Goal: Task Accomplishment & Management: Manage account settings

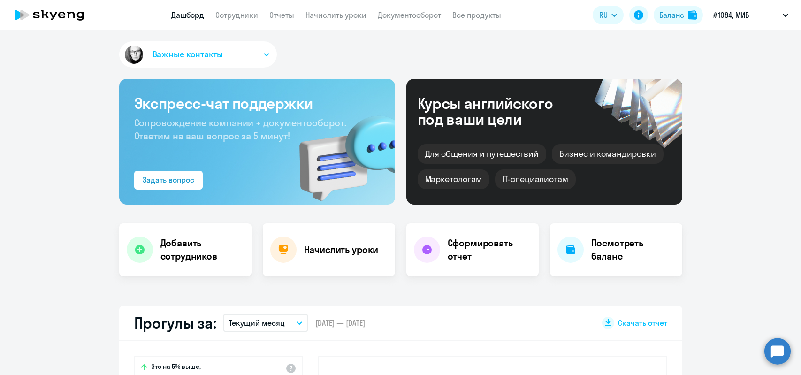
select select "30"
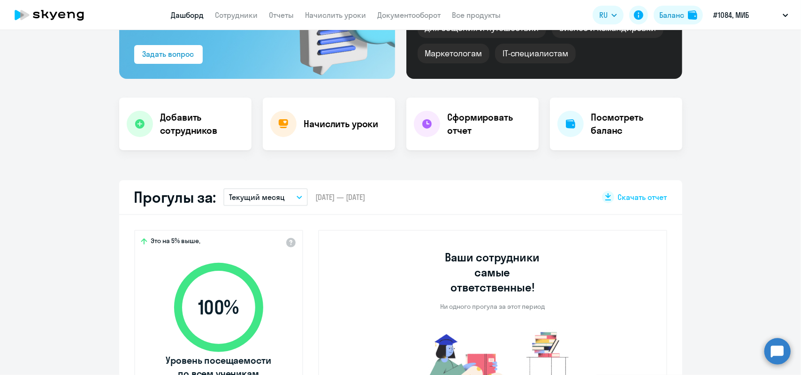
scroll to position [141, 0]
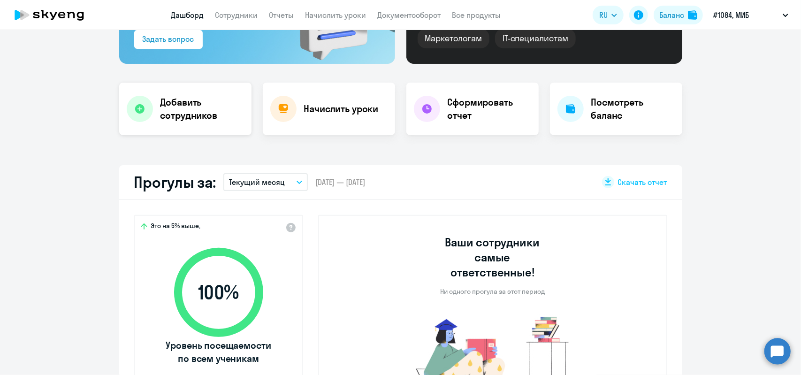
click at [191, 107] on h4 "Добавить сотрудников" at bounding box center [202, 109] width 84 height 26
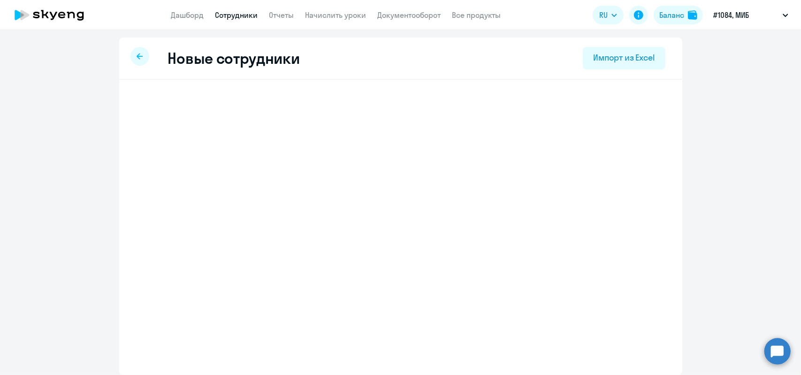
select select "english_adult_not_native_speaker"
select select "3"
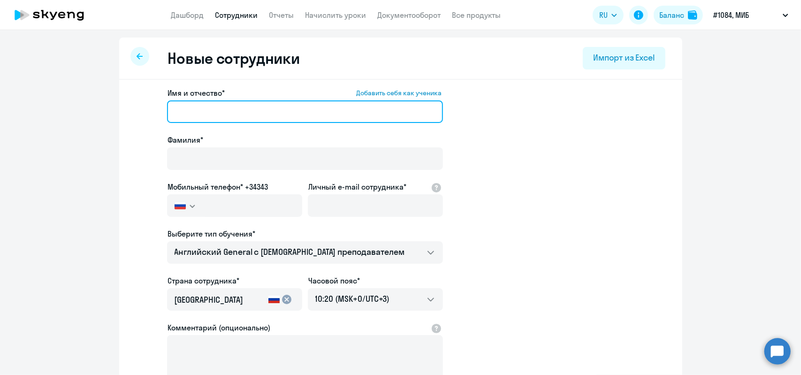
click at [172, 110] on input "Имя и отчество* Добавить себя как ученика" at bounding box center [305, 111] width 276 height 23
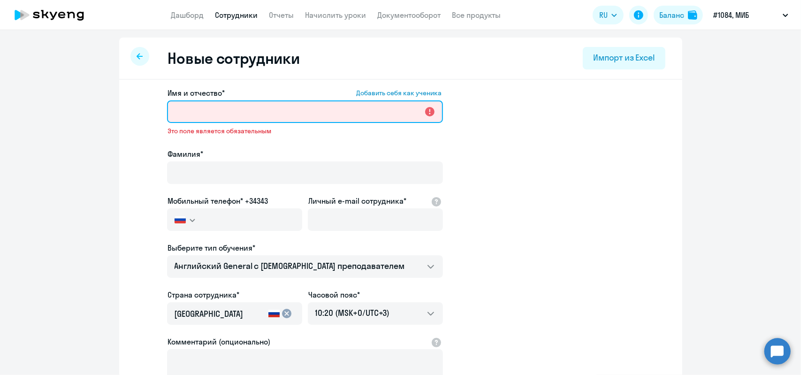
click at [200, 113] on input "Имя и отчество* Добавить себя как ученика" at bounding box center [305, 111] width 276 height 23
click at [177, 109] on input "Имя и отчество* Добавить себя как ученика" at bounding box center [305, 111] width 276 height 23
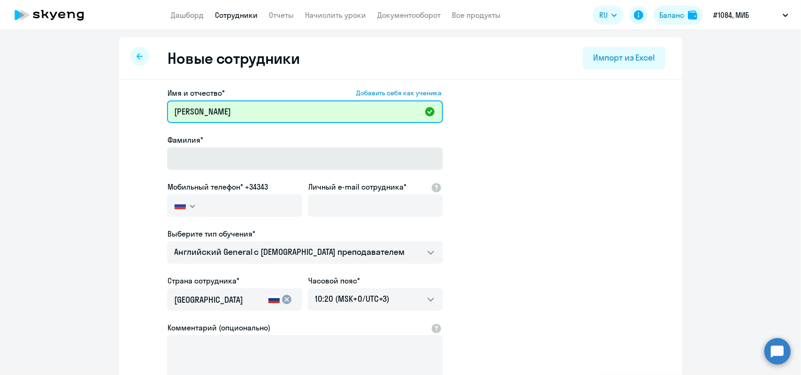
type input "[PERSON_NAME]"
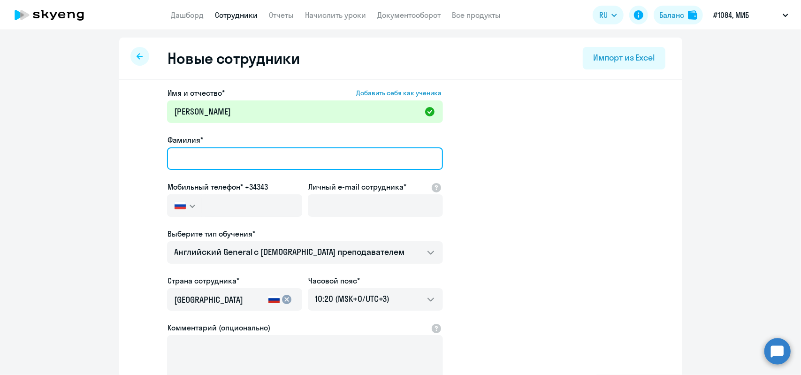
click at [167, 156] on input "Фамилия*" at bounding box center [305, 158] width 276 height 23
type input "[PERSON_NAME]"
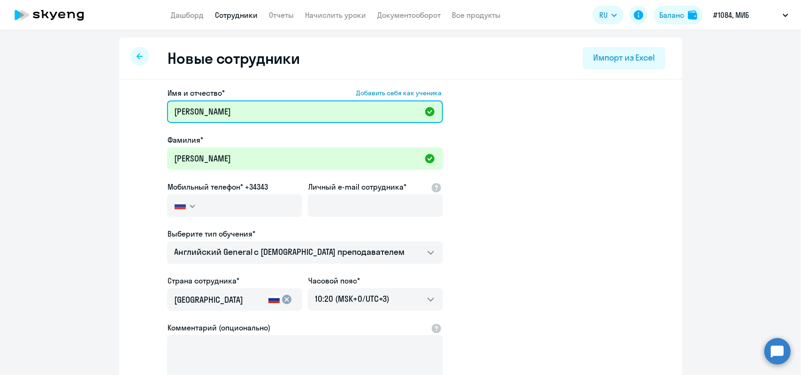
drag, startPoint x: 221, startPoint y: 114, endPoint x: 168, endPoint y: 112, distance: 53.1
click at [168, 112] on input "[PERSON_NAME]" at bounding box center [305, 111] width 276 height 23
type input "[PERSON_NAME]"
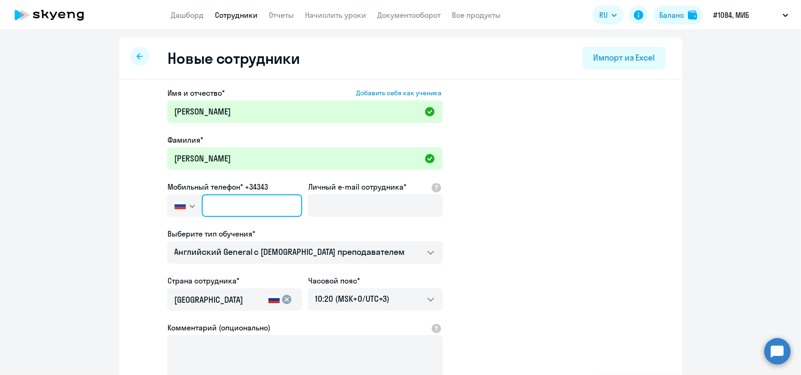
click at [208, 209] on input "text" at bounding box center [252, 205] width 100 height 23
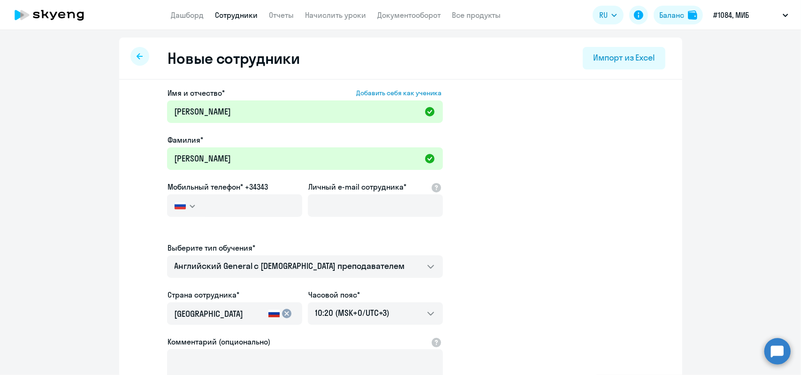
click at [190, 208] on svg-icon "button" at bounding box center [193, 206] width 8 height 8
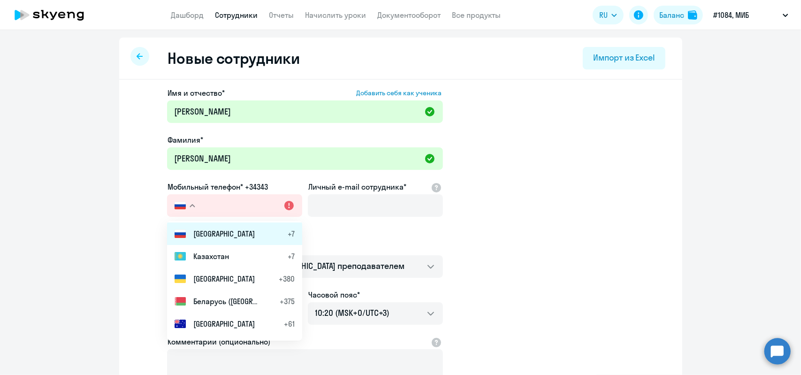
click at [197, 233] on span "[GEOGRAPHIC_DATA]" at bounding box center [223, 233] width 61 height 11
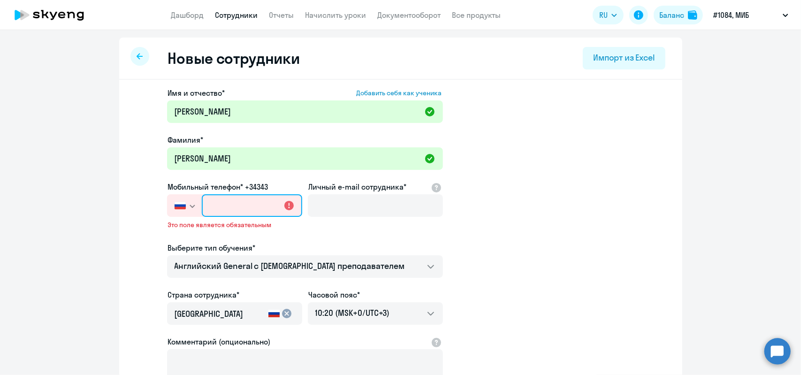
click at [211, 206] on input "text" at bounding box center [252, 205] width 100 height 23
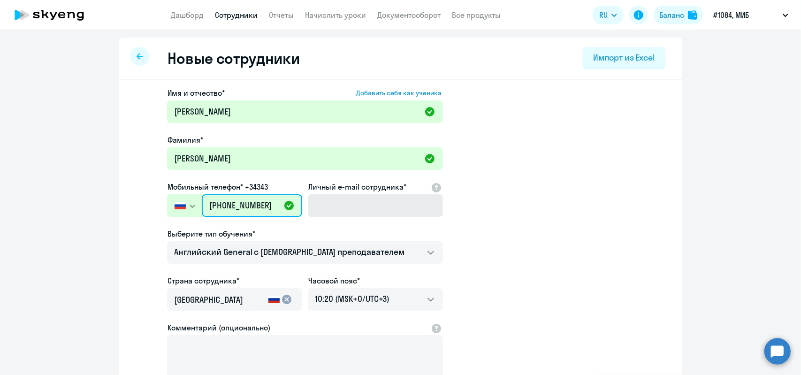
type input "[PHONE_NUMBER]"
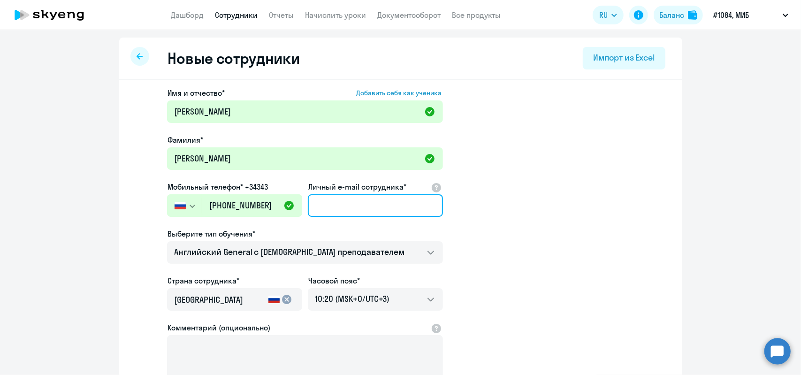
click at [328, 206] on input "Личный e-mail сотрудника*" at bounding box center [375, 205] width 135 height 23
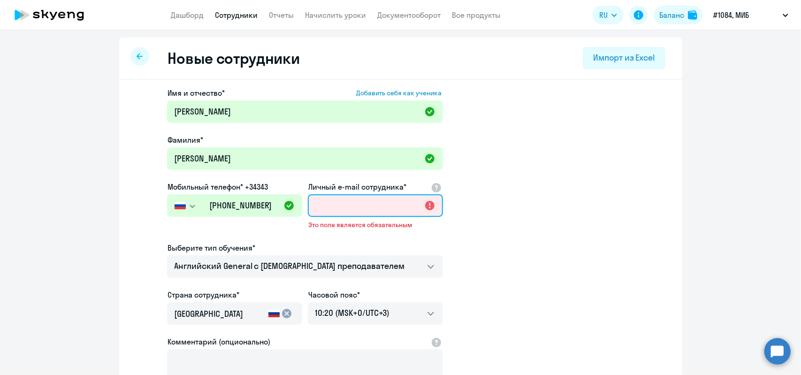
click at [327, 210] on input "Личный e-mail сотрудника*" at bounding box center [375, 205] width 135 height 23
paste input "[EMAIL_ADDRESS][DOMAIN_NAME]"
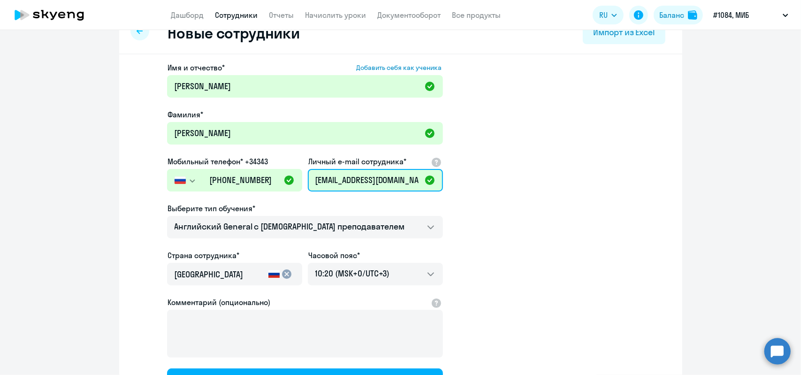
scroll to position [47, 0]
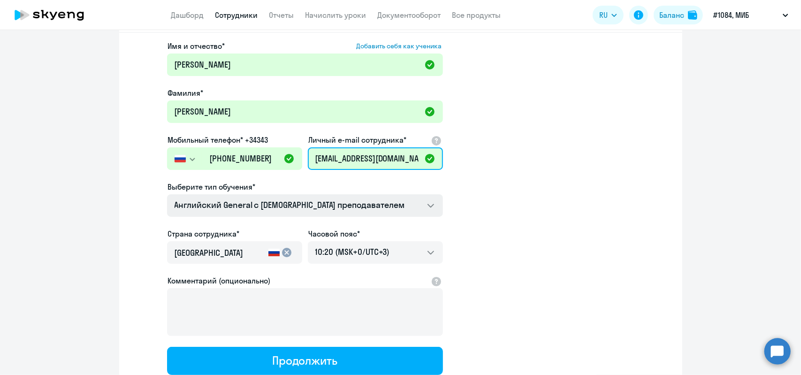
type input "[EMAIL_ADDRESS][DOMAIN_NAME]"
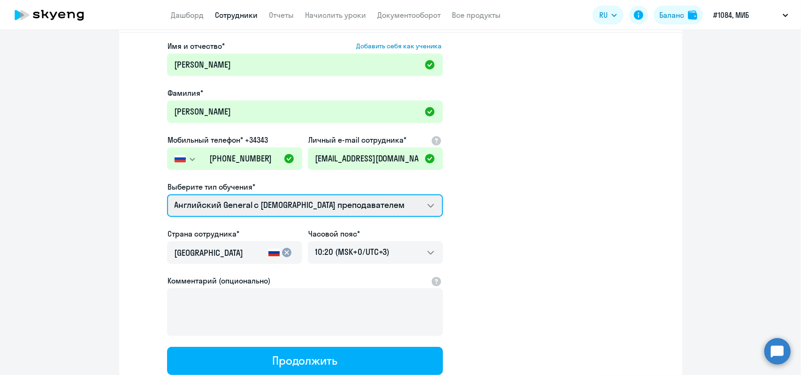
click at [427, 205] on select "Премиум [DEMOGRAPHIC_DATA] с русскоговорящим преподавателем Английский General …" at bounding box center [305, 205] width 276 height 23
click at [167, 194] on select "Премиум [DEMOGRAPHIC_DATA] с русскоговорящим преподавателем Английский General …" at bounding box center [305, 205] width 276 height 23
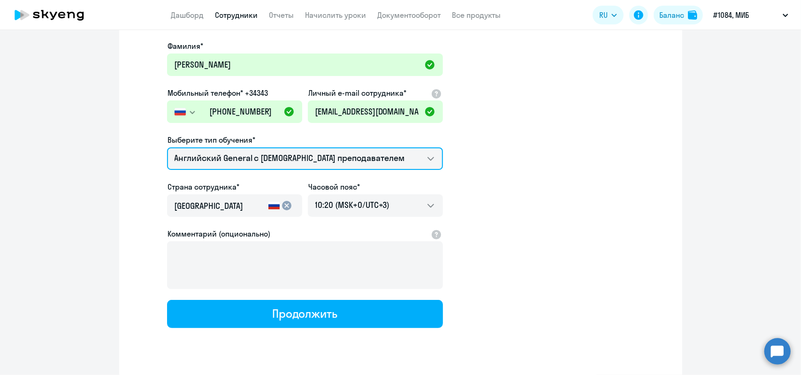
scroll to position [116, 0]
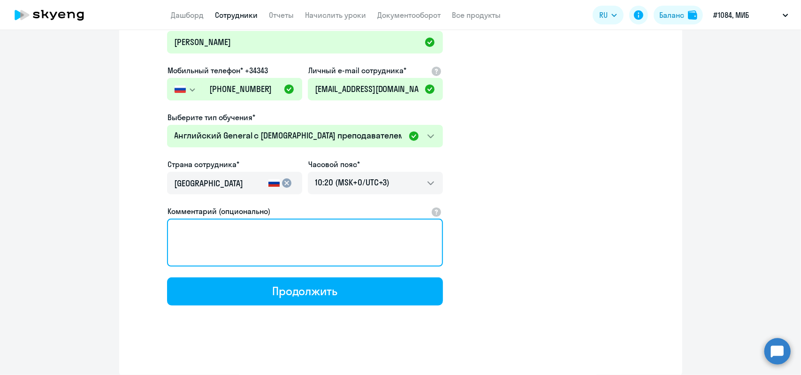
click at [175, 229] on textarea "Комментарий (опционально)" at bounding box center [305, 243] width 276 height 48
drag, startPoint x: 242, startPoint y: 230, endPoint x: 282, endPoint y: 233, distance: 40.9
click at [282, 233] on textarea "Любезно просим позвонить новому ученику и провести" at bounding box center [305, 243] width 276 height 48
click at [316, 230] on textarea "Любезно просим созвониться с новому ученику и [PERSON_NAME]" at bounding box center [305, 243] width 276 height 48
click at [358, 231] on textarea "Любезно просим созвониться с новым ученику и [PERSON_NAME]" at bounding box center [305, 243] width 276 height 48
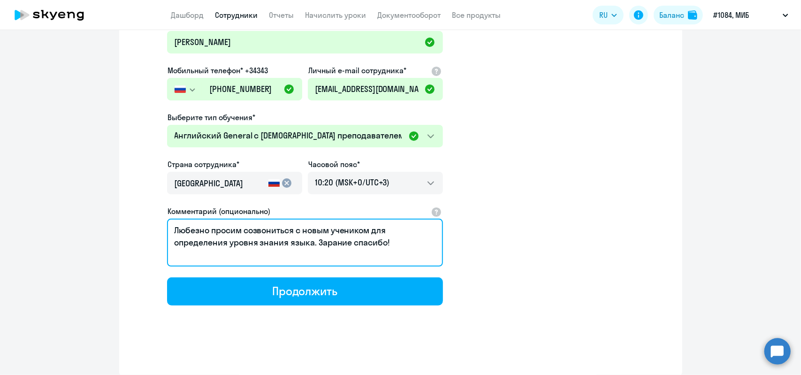
click at [350, 243] on textarea "Любезно просим созвониться с новым учеником для определения уровня знания языка…" at bounding box center [305, 243] width 276 height 48
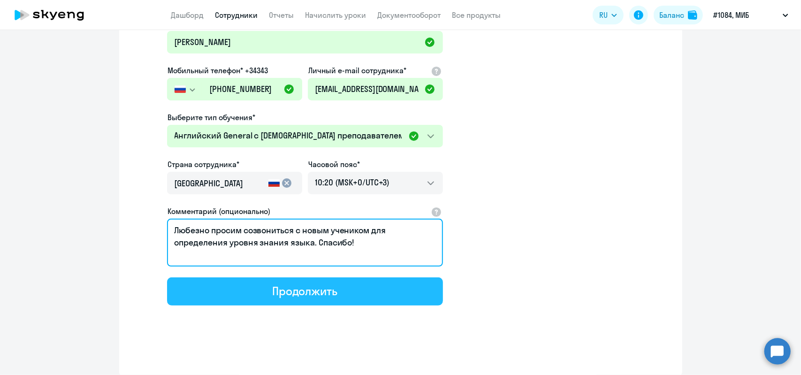
type textarea "Любезно просим созвониться с новым учеником для определения уровня знания языка…"
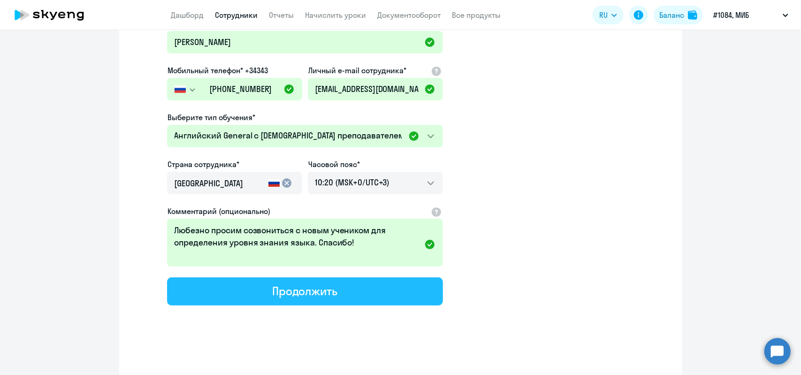
click at [328, 287] on div "Продолжить" at bounding box center [304, 290] width 65 height 15
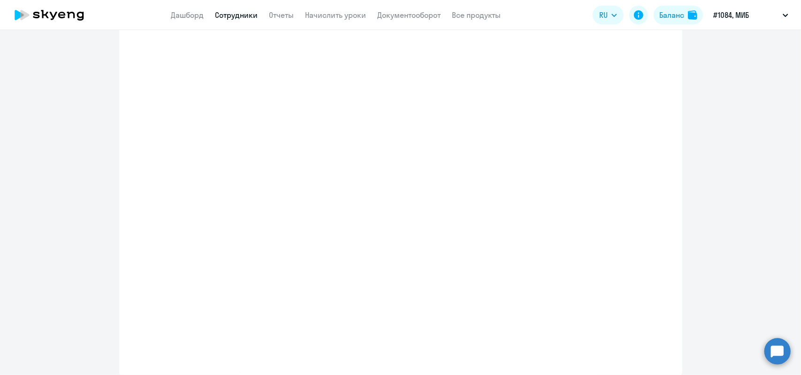
select select "english_adult_not_native_speaker"
select select "3"
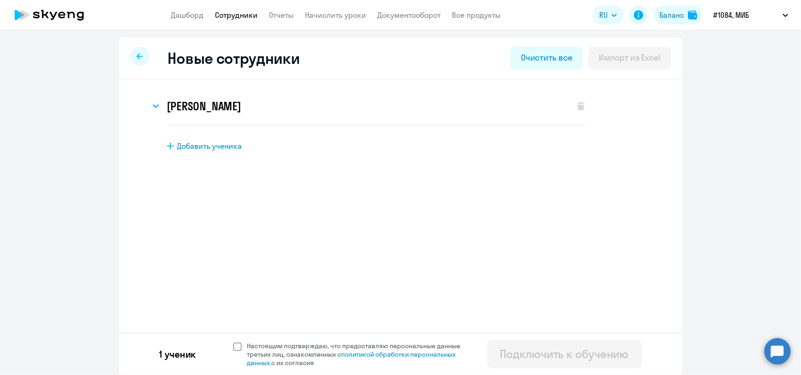
click at [234, 347] on span at bounding box center [237, 347] width 8 height 8
click at [233, 342] on input "Настоящим подтверждаю, что предоставляю персональные данные третьих лиц, ознако…" at bounding box center [233, 341] width 0 height 0
checkbox input "true"
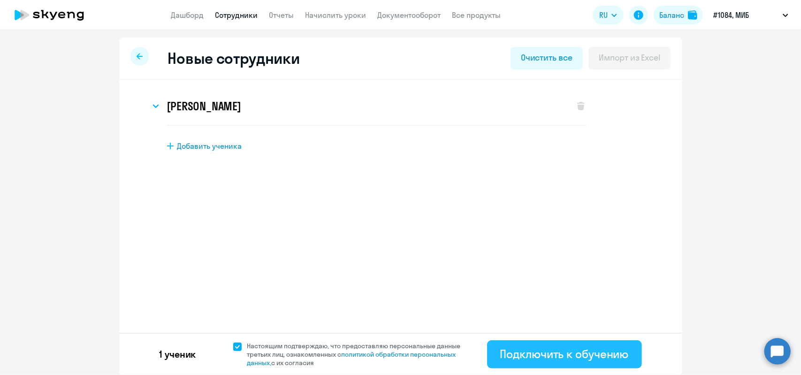
click at [542, 349] on div "Подключить к обучению" at bounding box center [564, 353] width 129 height 15
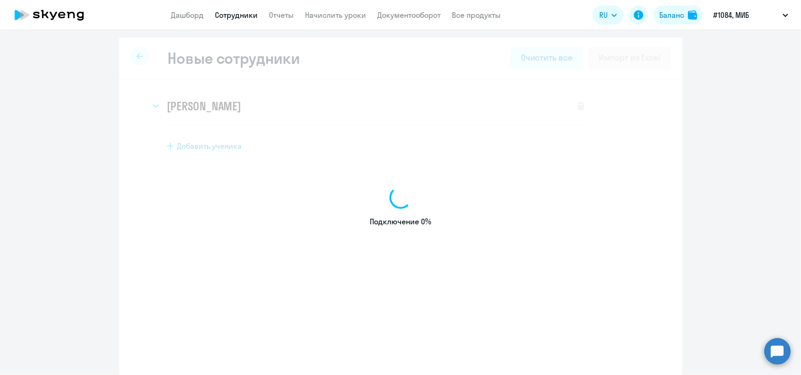
select select "english_adult_not_native_speaker"
select select "3"
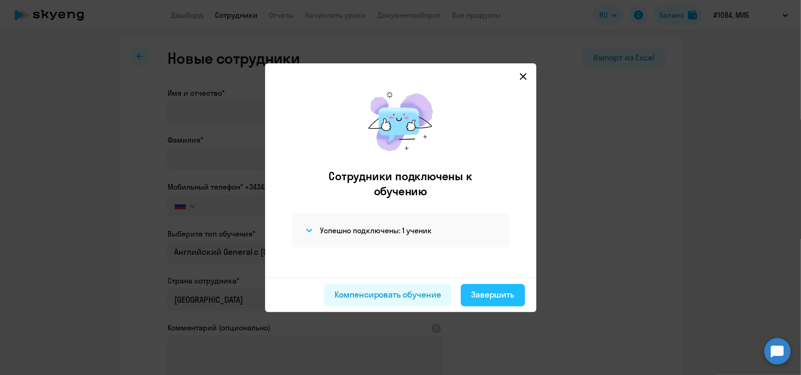
click at [492, 292] on div "Завершить" at bounding box center [493, 295] width 44 height 12
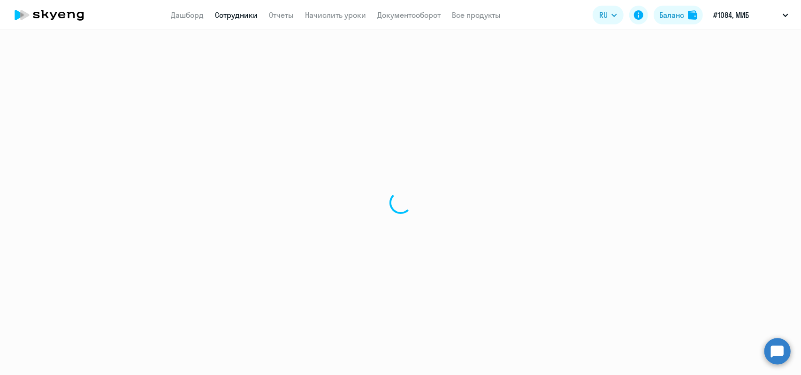
select select "30"
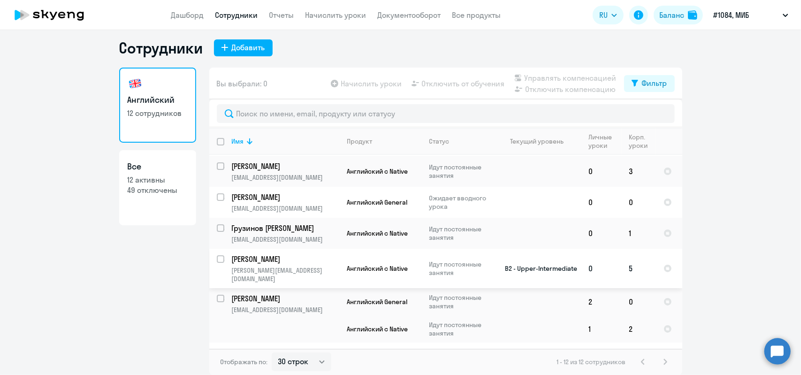
scroll to position [149, 0]
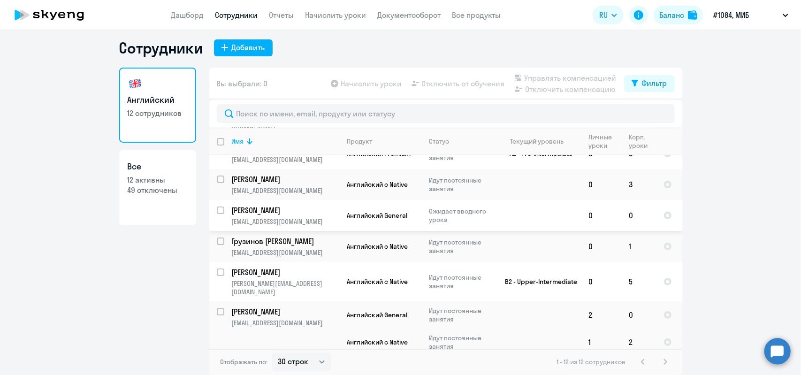
click at [232, 205] on p "[PERSON_NAME]" at bounding box center [285, 210] width 106 height 10
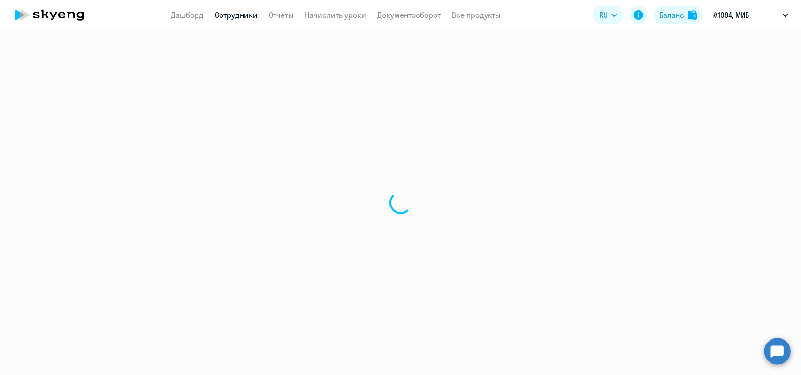
select select "english"
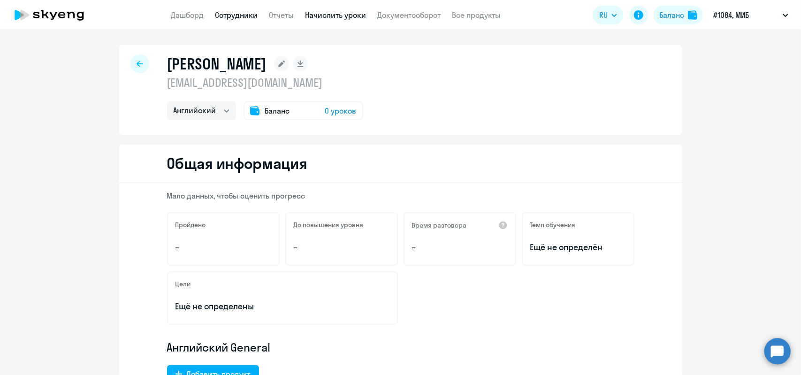
click at [338, 14] on link "Начислить уроки" at bounding box center [335, 14] width 61 height 9
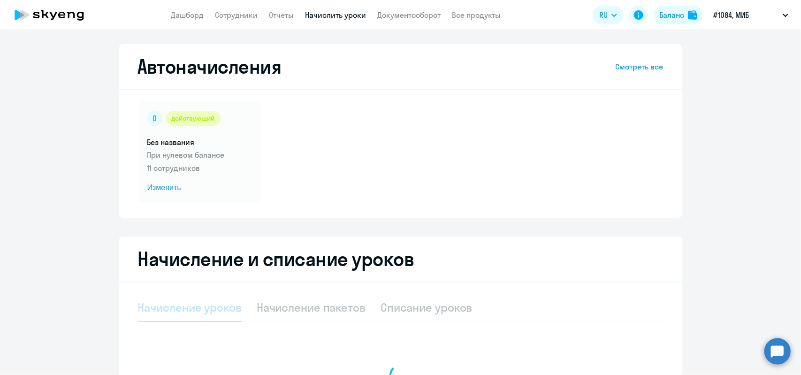
select select "10"
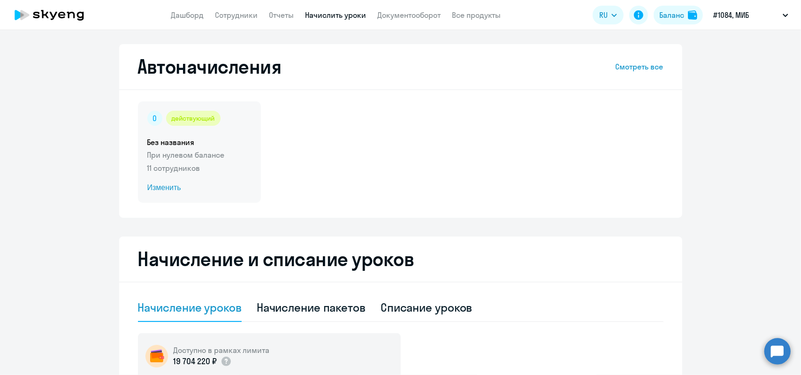
click at [160, 185] on span "Изменить" at bounding box center [199, 187] width 104 height 11
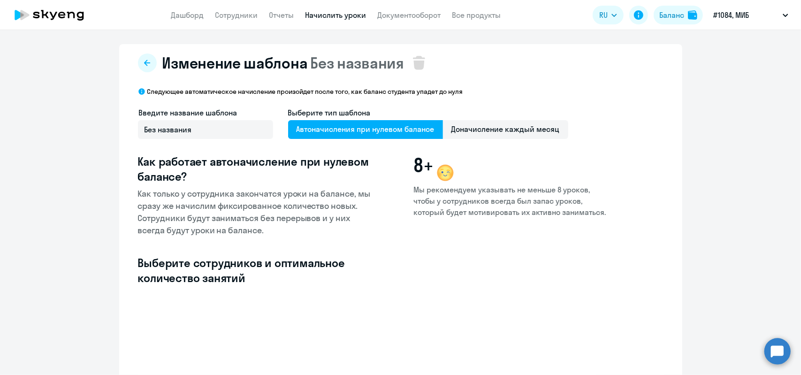
select select "10"
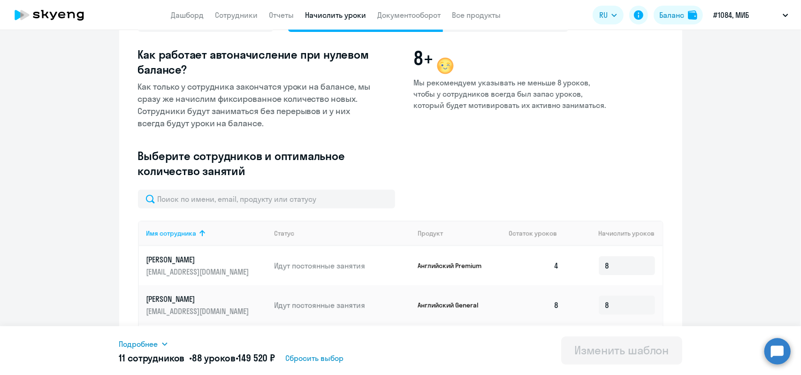
scroll to position [141, 0]
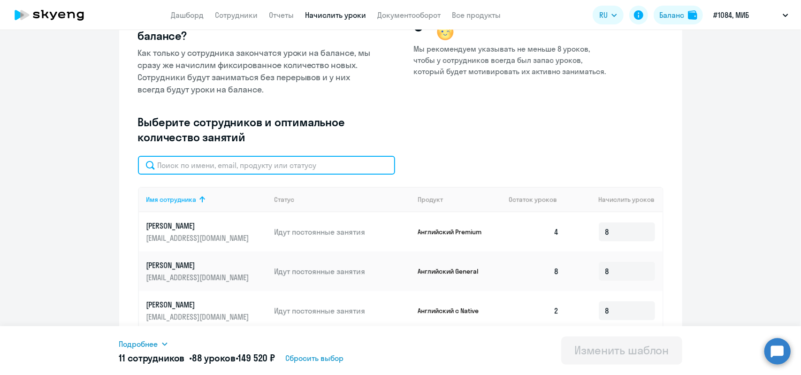
click at [180, 167] on input "text" at bounding box center [266, 165] width 257 height 19
type input "д"
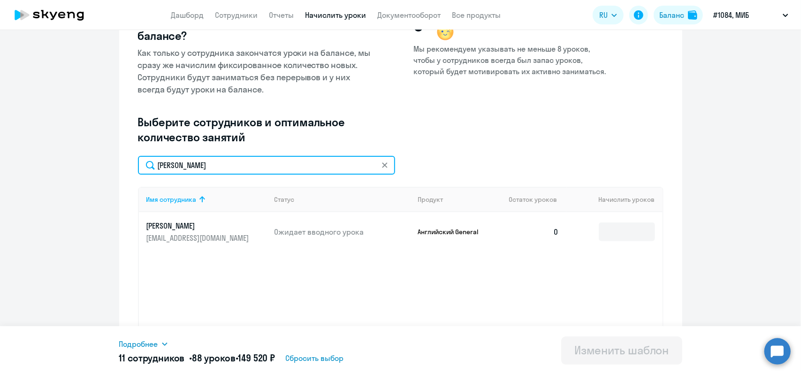
type input "[PERSON_NAME]"
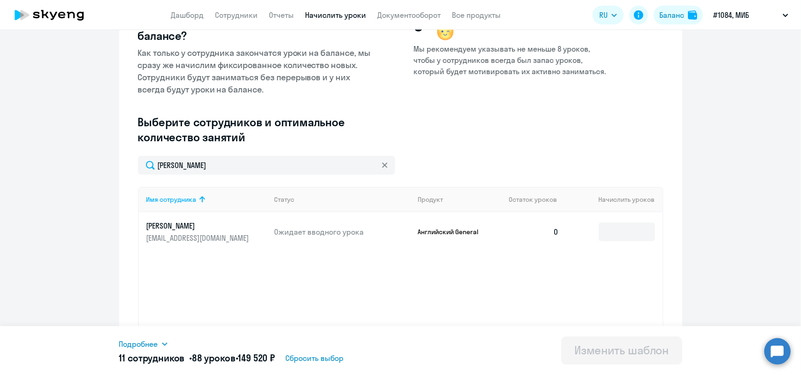
click at [206, 223] on p "[PERSON_NAME]" at bounding box center [198, 226] width 105 height 10
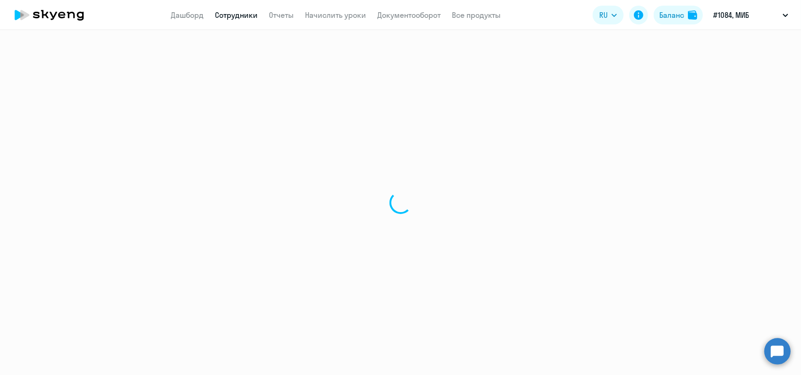
select select "english"
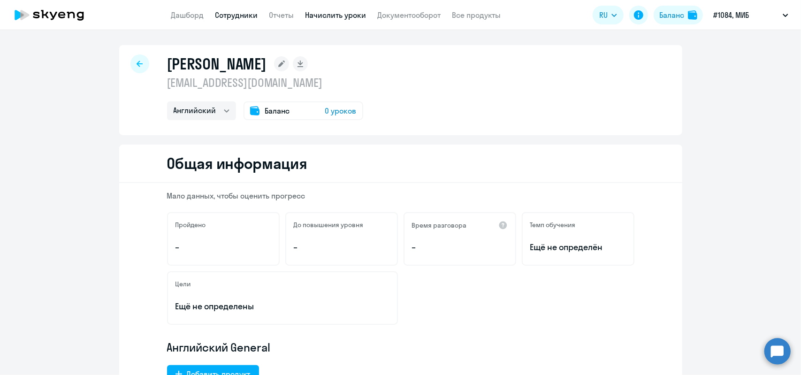
click at [326, 15] on link "Начислить уроки" at bounding box center [335, 14] width 61 height 9
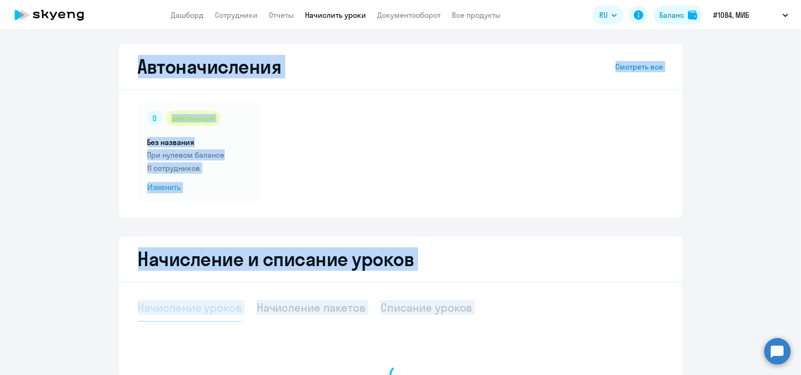
select select "10"
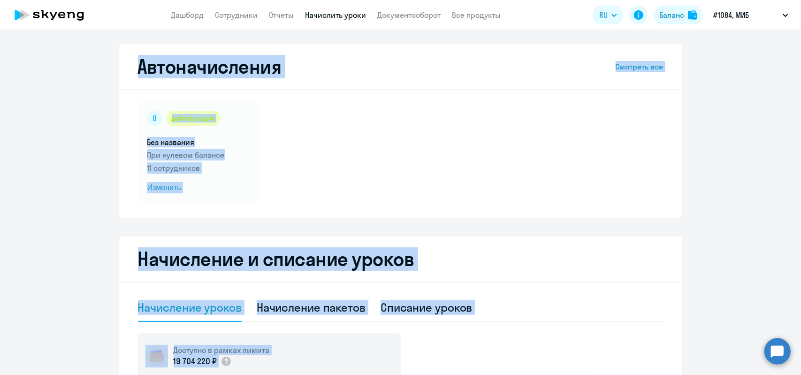
click at [389, 136] on div "действующий Без названия При нулевом балансе 11 сотрудников Изменить" at bounding box center [401, 151] width 526 height 101
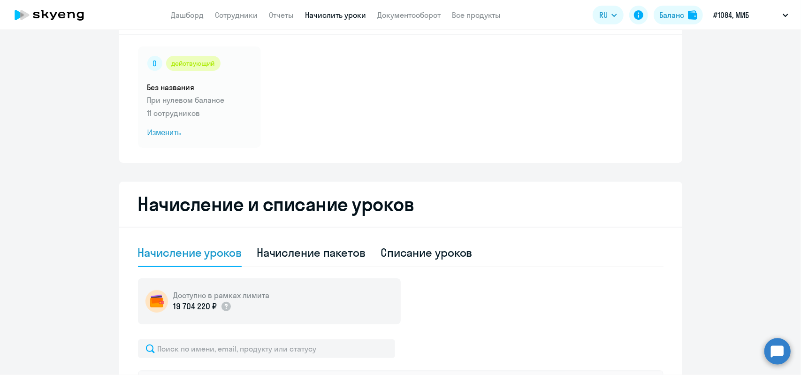
scroll to position [47, 0]
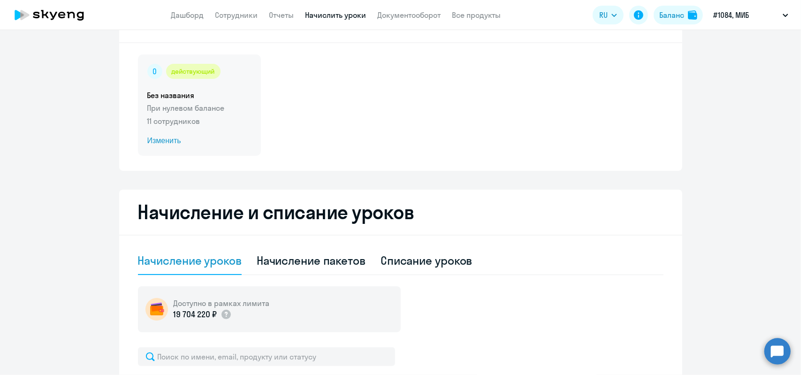
click at [160, 143] on span "Изменить" at bounding box center [199, 140] width 104 height 11
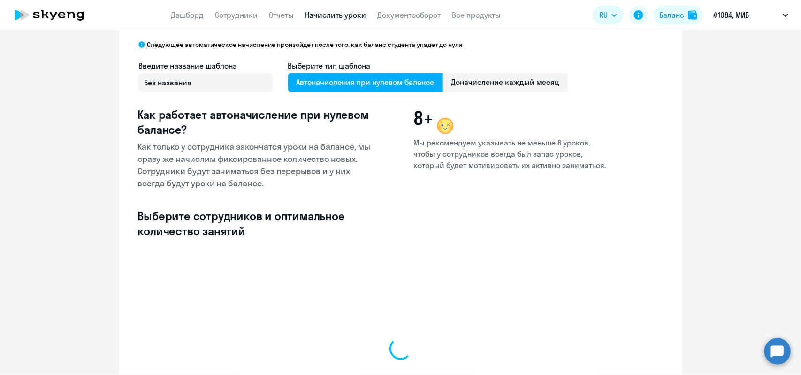
select select "10"
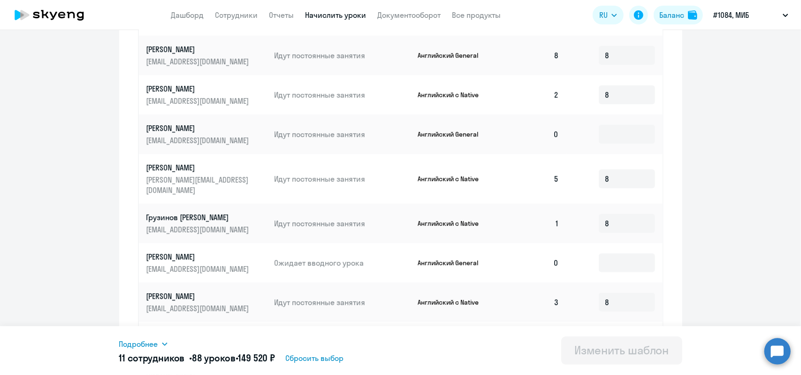
scroll to position [375, 0]
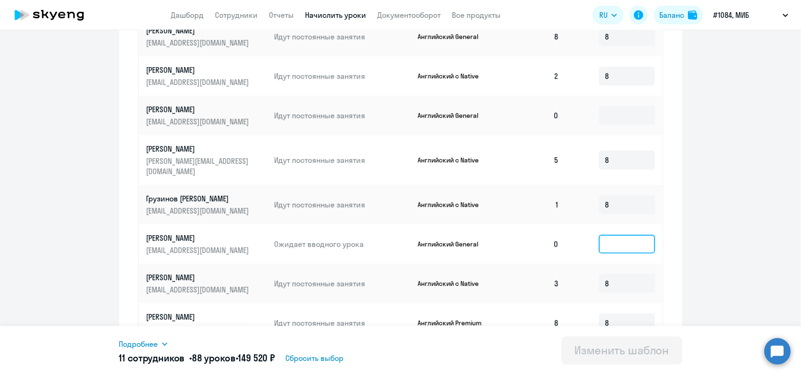
click at [606, 235] on input at bounding box center [627, 244] width 56 height 19
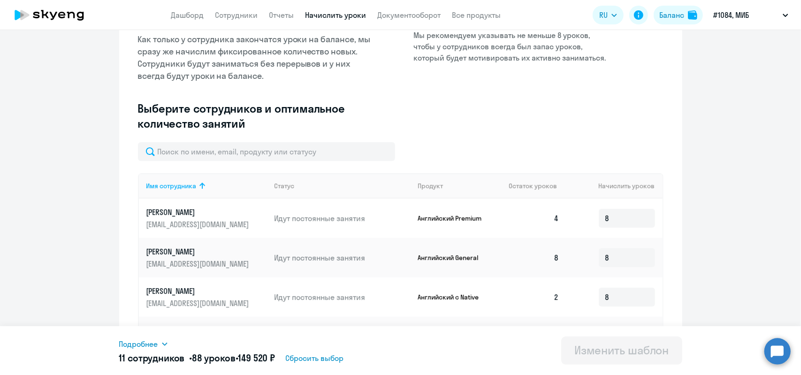
scroll to position [141, 0]
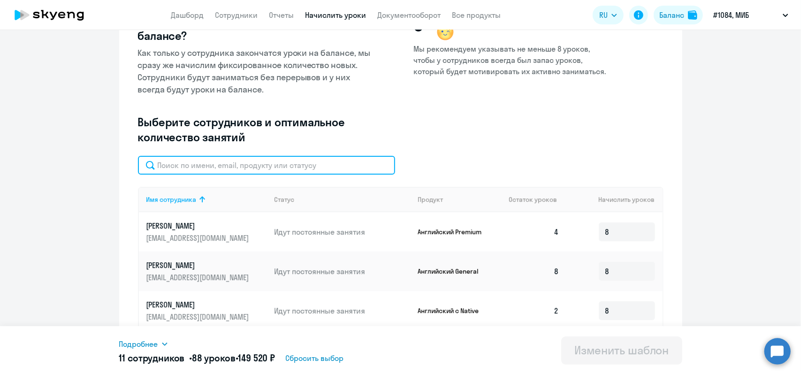
click at [169, 165] on input "text" at bounding box center [266, 165] width 257 height 19
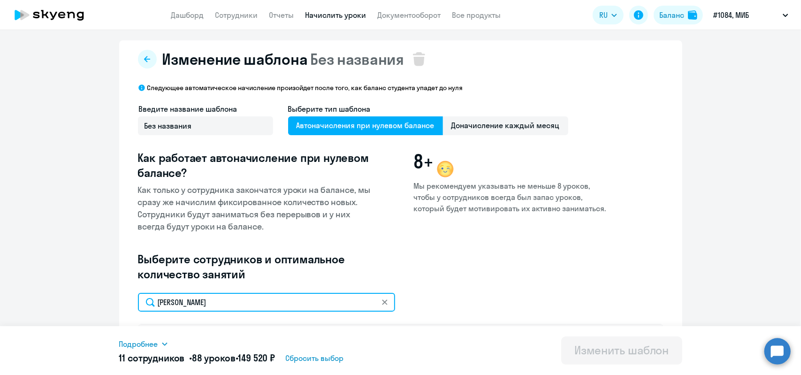
scroll to position [0, 0]
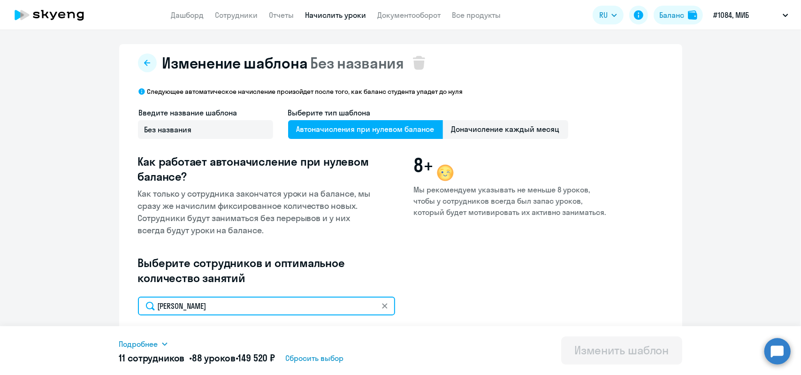
type input "[PERSON_NAME]"
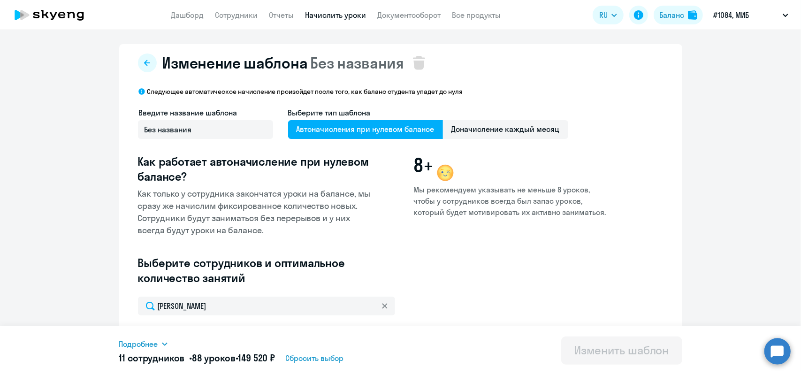
click at [382, 305] on icon at bounding box center [384, 305] width 5 height 5
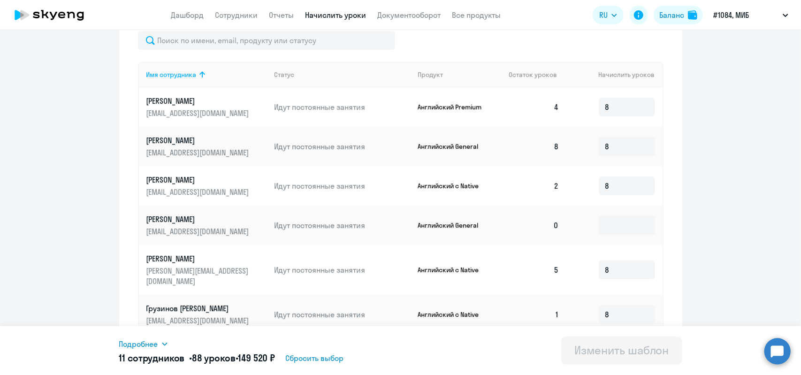
scroll to position [313, 0]
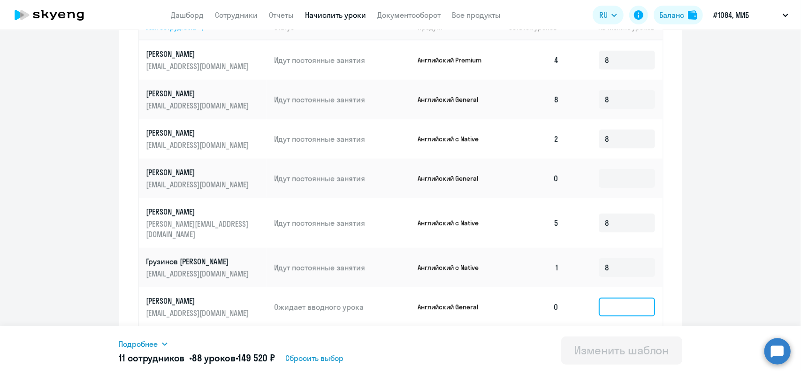
click at [610, 300] on input at bounding box center [627, 306] width 56 height 19
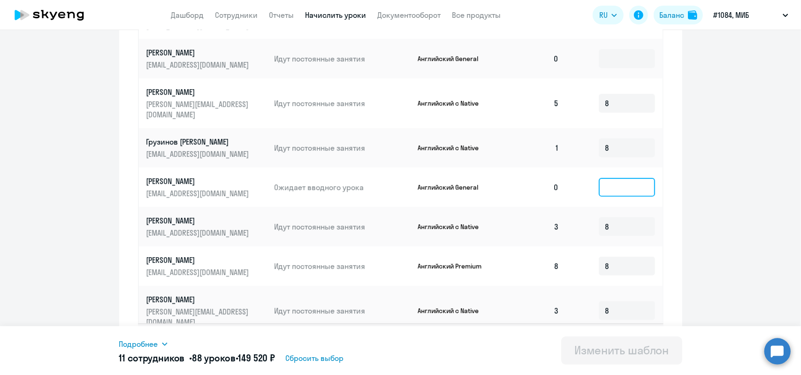
scroll to position [450, 0]
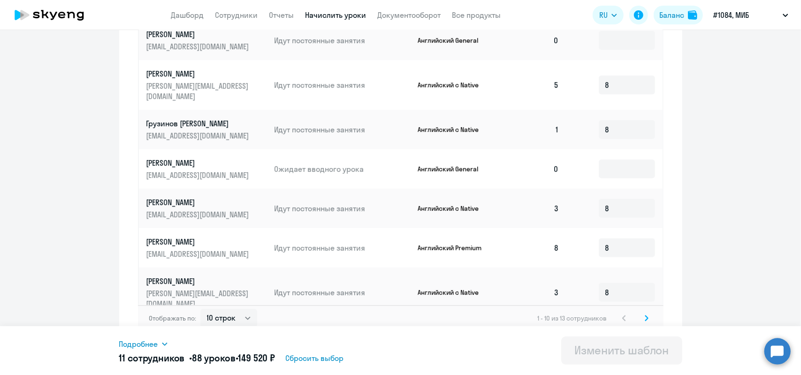
click at [164, 343] on icon at bounding box center [165, 344] width 8 height 8
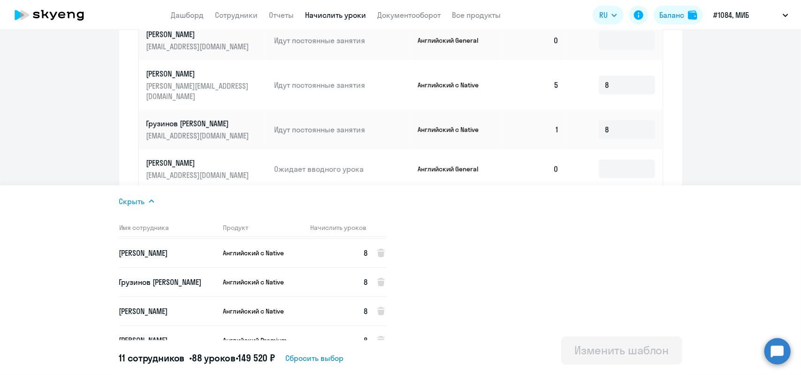
scroll to position [216, 0]
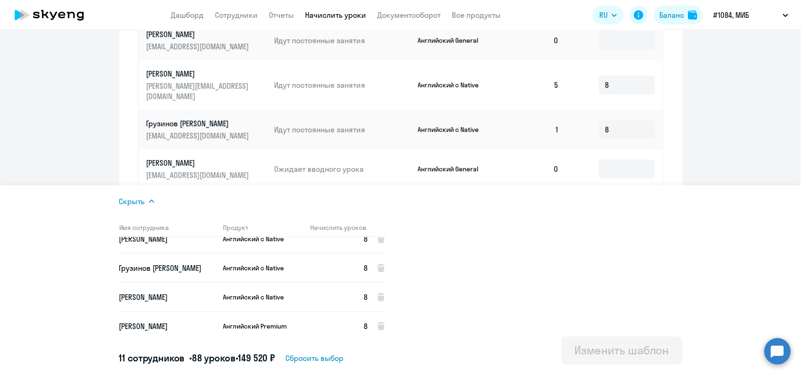
click at [540, 249] on div "Скрыть Имя сотрудника Продукт Начислить уроков [PERSON_NAME] с Native 8 [PERSON…" at bounding box center [400, 280] width 563 height 190
click at [149, 198] on icon at bounding box center [152, 202] width 8 height 8
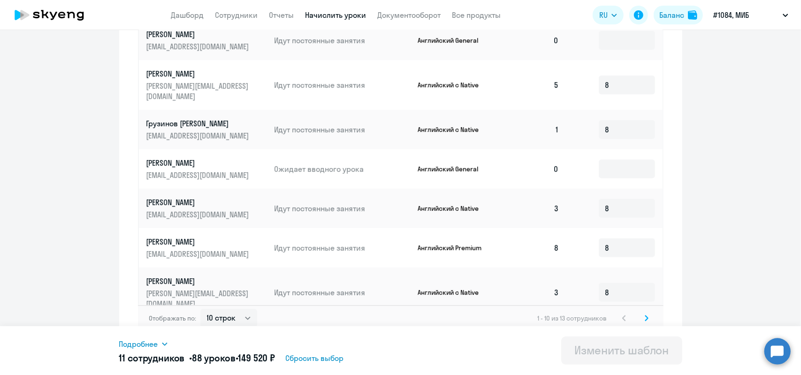
scroll to position [450, 0]
click at [645, 315] on icon at bounding box center [647, 318] width 4 height 7
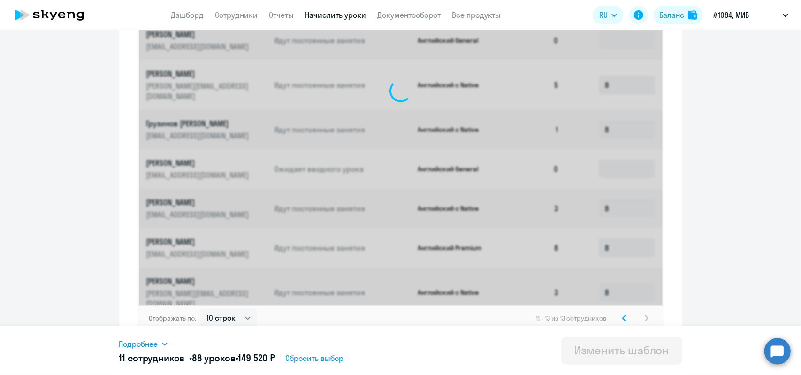
scroll to position [175, 0]
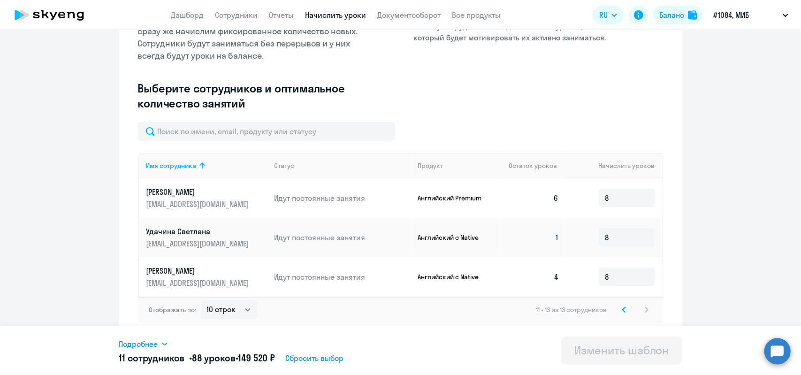
click at [623, 309] on icon at bounding box center [624, 309] width 3 height 5
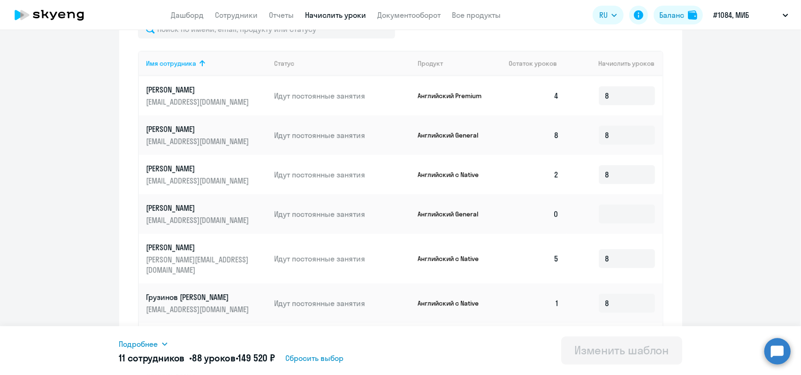
scroll to position [263, 0]
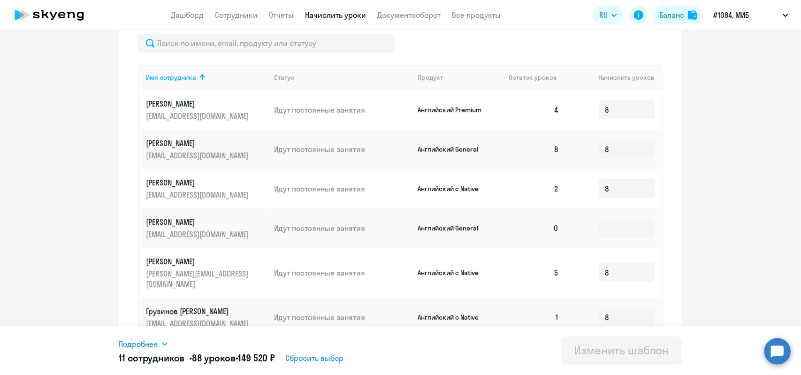
click at [178, 223] on p "[PERSON_NAME]" at bounding box center [198, 222] width 105 height 10
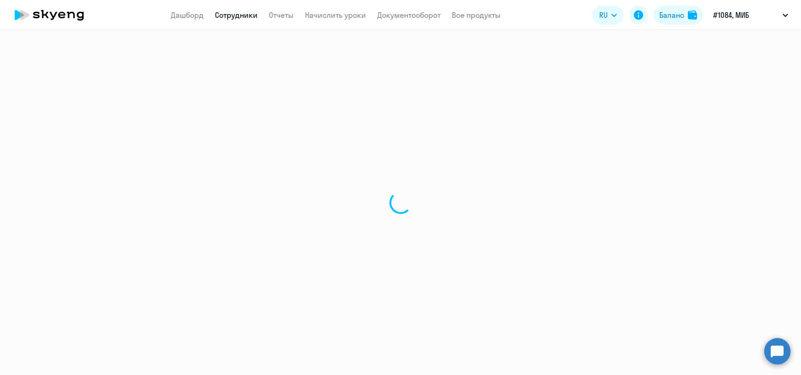
select select "english"
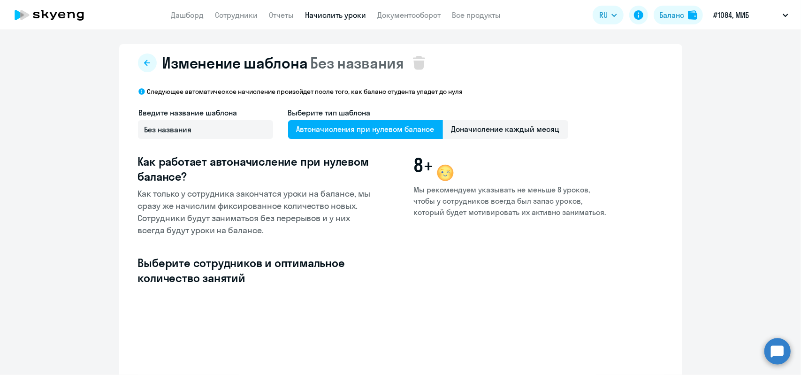
select select "10"
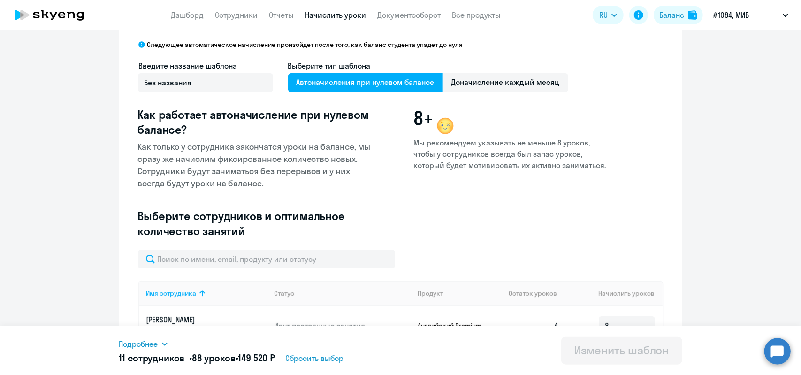
scroll to position [94, 0]
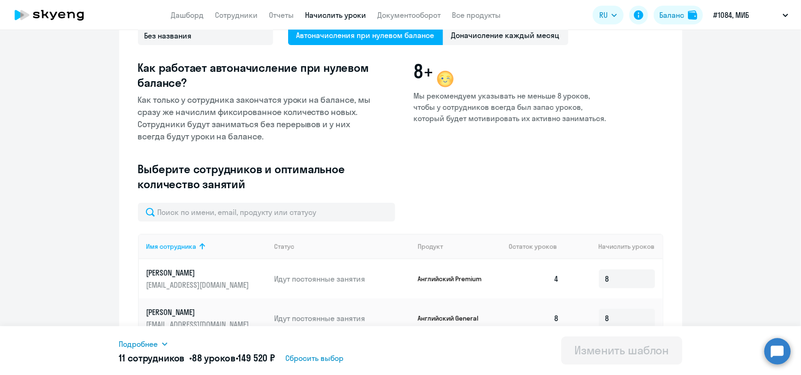
click at [610, 351] on div "Изменить шаблон" at bounding box center [621, 350] width 95 height 15
click at [435, 351] on div "Подробнее Имя сотрудника Продукт Начислить уроков [PERSON_NAME] с Native 8 [PER…" at bounding box center [400, 350] width 563 height 49
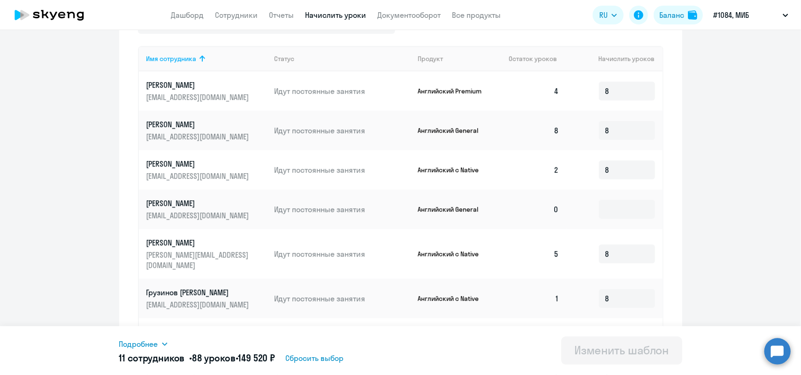
scroll to position [375, 0]
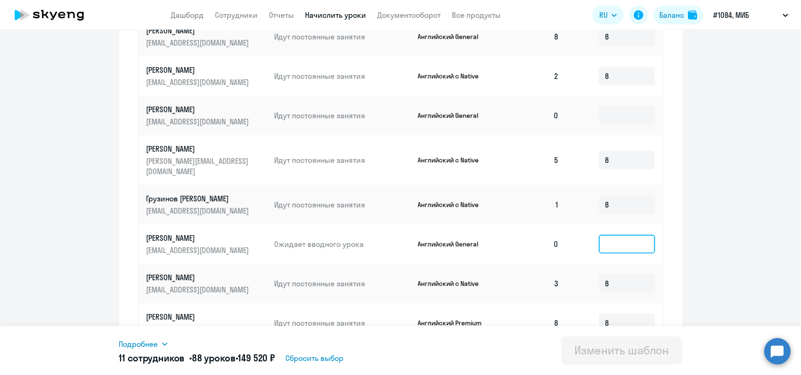
click at [603, 235] on input at bounding box center [627, 244] width 56 height 19
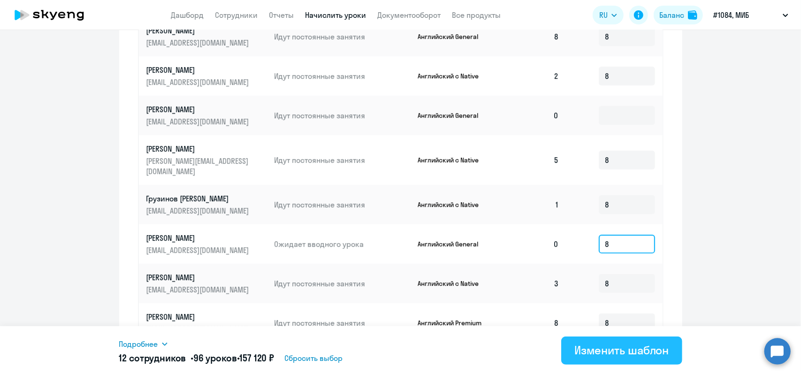
type input "8"
click at [608, 351] on div "Изменить шаблон" at bounding box center [621, 350] width 95 height 15
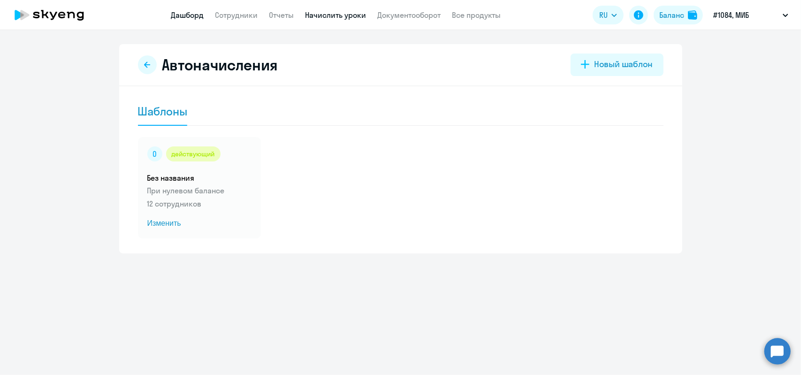
click at [191, 14] on link "Дашборд" at bounding box center [187, 14] width 33 height 9
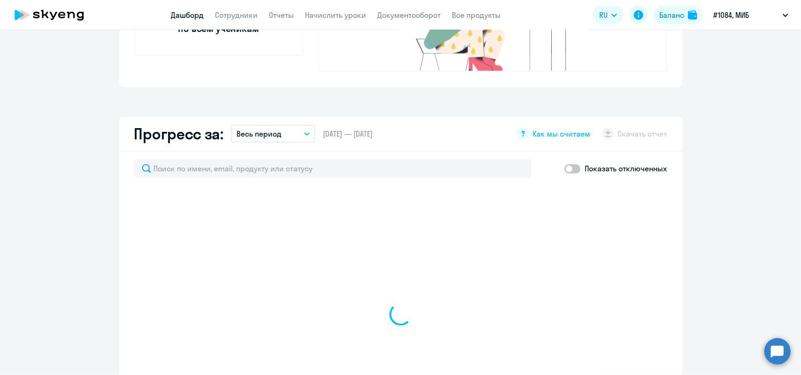
scroll to position [563, 0]
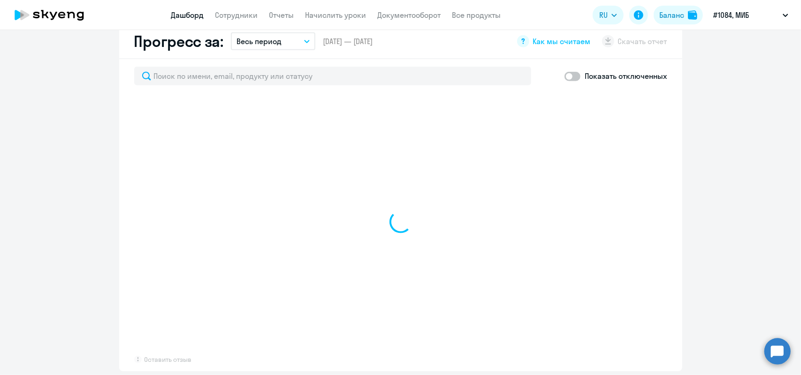
select select "30"
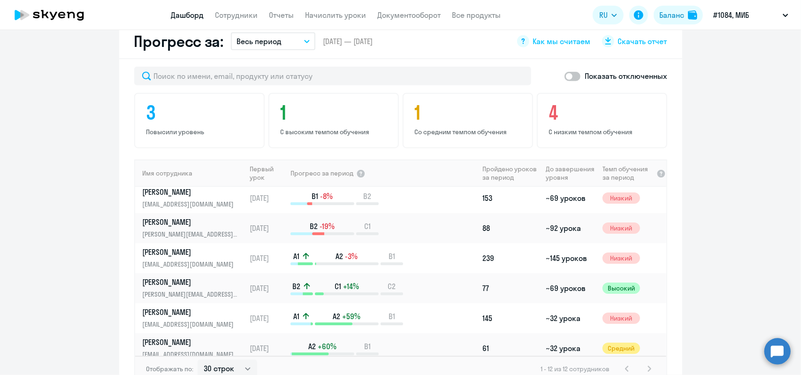
scroll to position [0, 0]
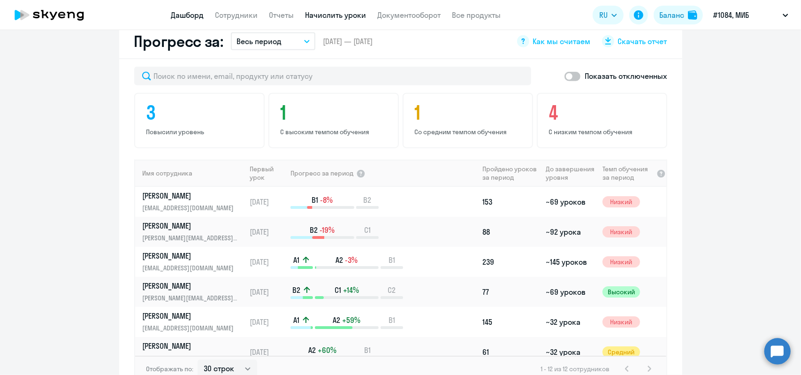
click at [323, 14] on link "Начислить уроки" at bounding box center [335, 14] width 61 height 9
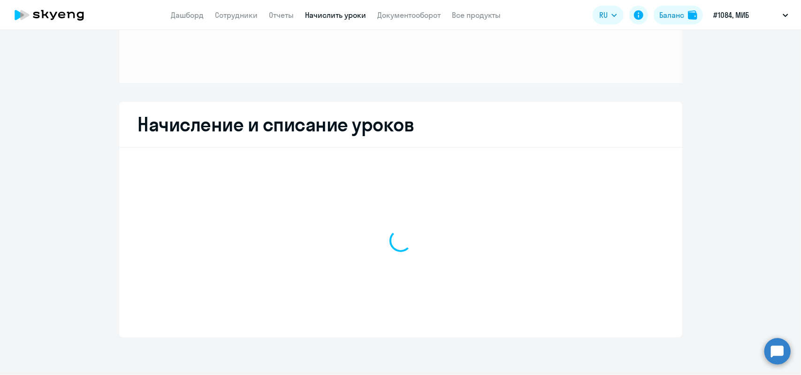
scroll to position [96, 0]
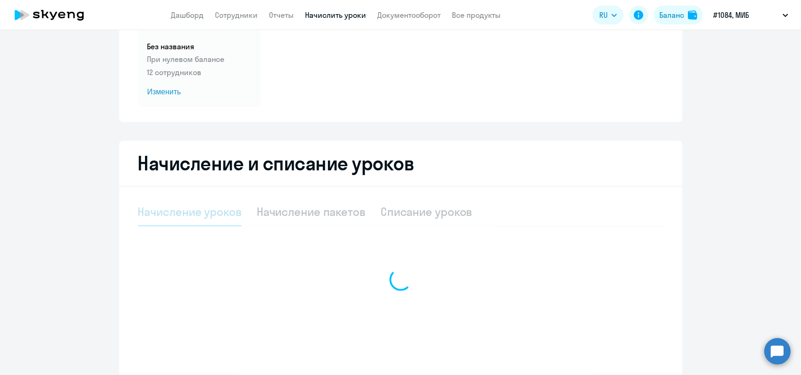
select select "10"
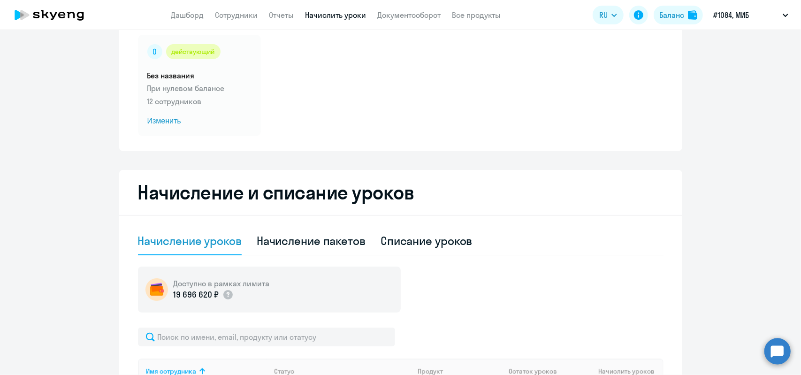
scroll to position [0, 0]
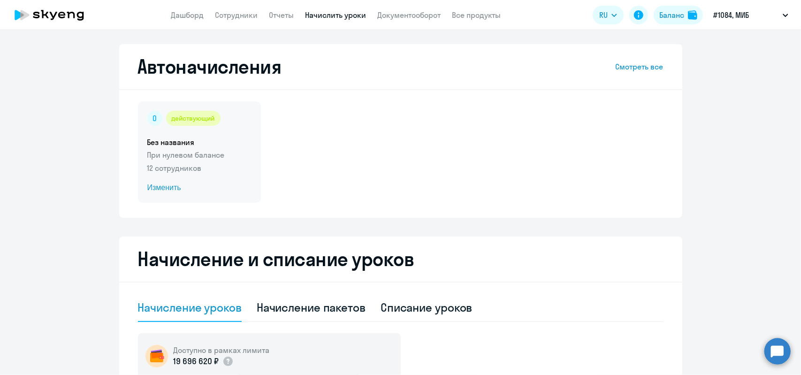
click at [159, 142] on h5 "Без названия" at bounding box center [199, 142] width 104 height 10
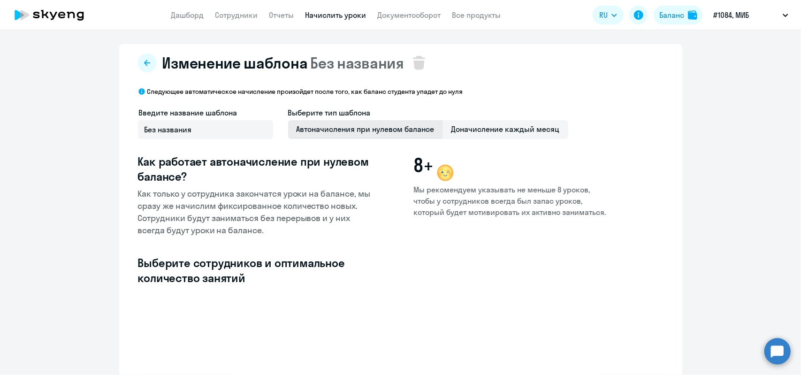
select select "10"
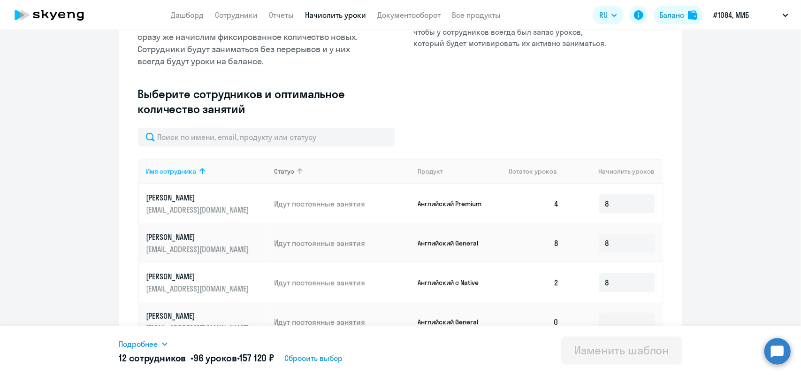
scroll to position [188, 0]
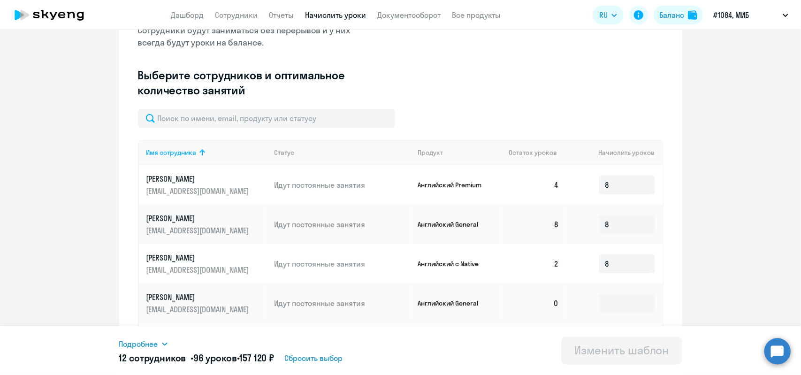
click at [165, 341] on icon at bounding box center [165, 344] width 8 height 8
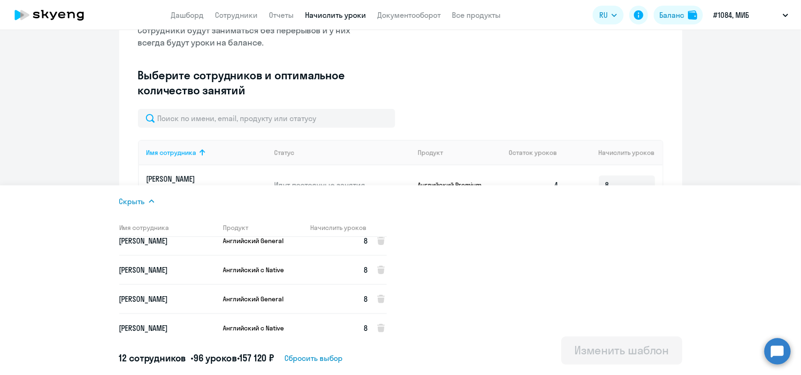
scroll to position [0, 0]
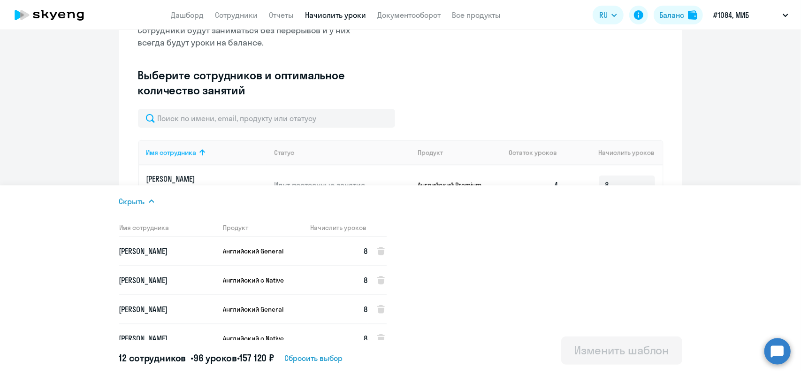
click at [494, 259] on div "Скрыть Имя сотрудника Продукт Начислить уроков [PERSON_NAME] General 8 [PERSON_…" at bounding box center [400, 280] width 563 height 190
click at [747, 150] on ng-component "Изменение шаблона Без названия Следующее автоматическое начисление произойдет п…" at bounding box center [400, 232] width 801 height 753
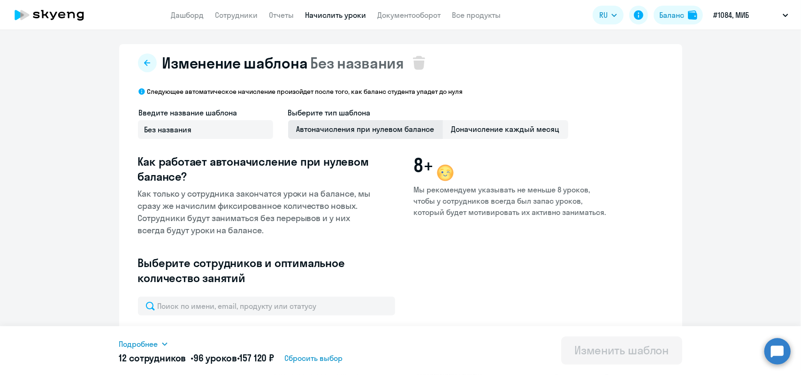
click at [369, 128] on span "Автоначисления при нулевом балансе" at bounding box center [365, 129] width 155 height 19
click at [0, 0] on input "Автоначисления при нулевом балансе" at bounding box center [0, 0] width 0 height 0
click at [194, 13] on link "Дашборд" at bounding box center [187, 14] width 33 height 9
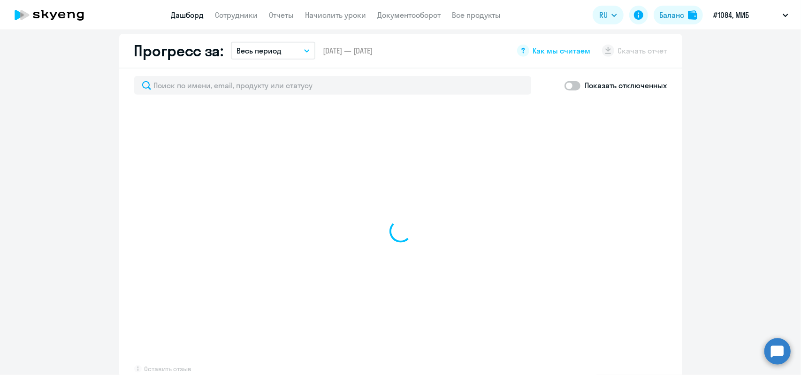
select select "30"
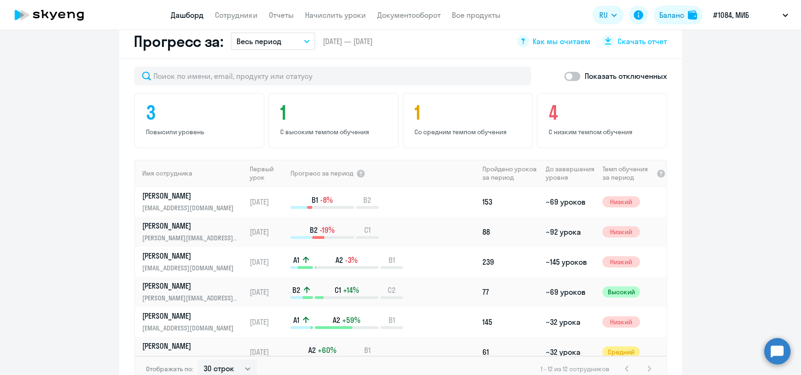
scroll to position [594, 0]
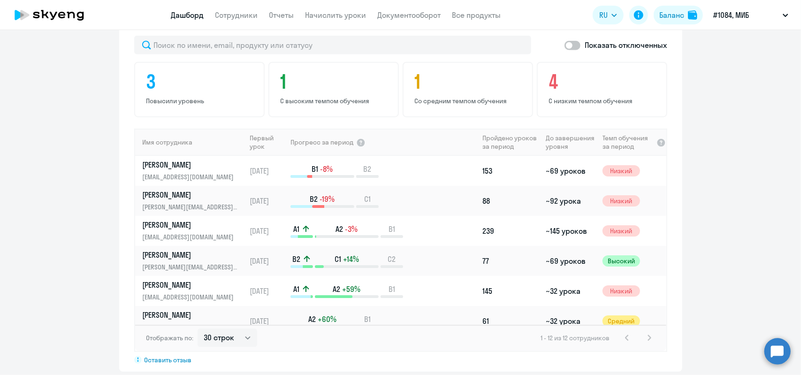
click at [647, 332] on div "1 - 12 из 12 сотрудников" at bounding box center [598, 337] width 114 height 11
click at [594, 334] on span "1 - 12 из 12 сотрудников" at bounding box center [575, 338] width 69 height 8
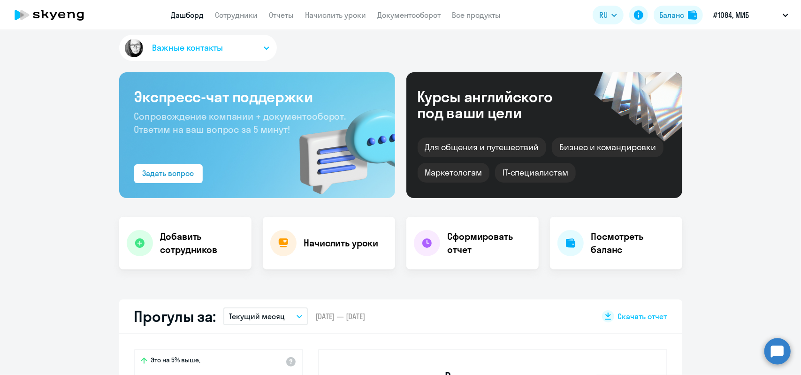
scroll to position [0, 0]
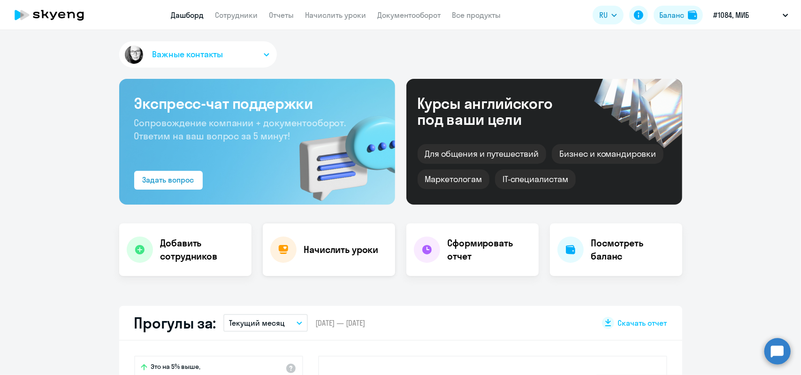
click at [329, 245] on h4 "Начислить уроки" at bounding box center [341, 249] width 75 height 13
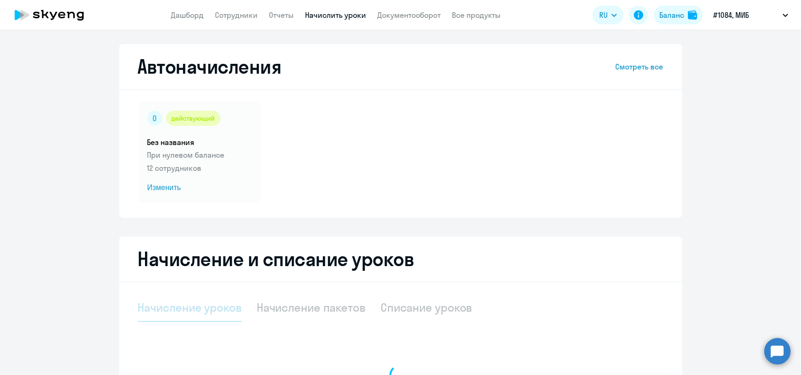
select select "10"
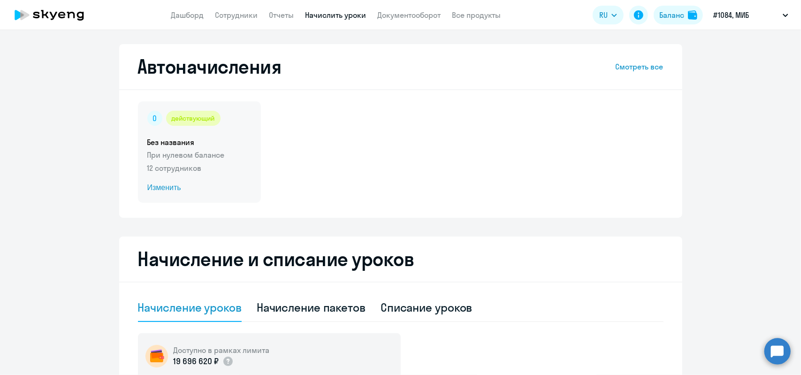
click at [172, 162] on p "12 сотрудников" at bounding box center [199, 167] width 104 height 11
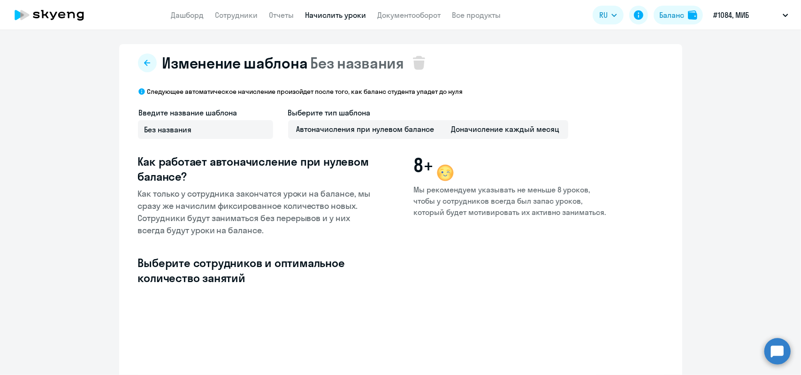
select select "10"
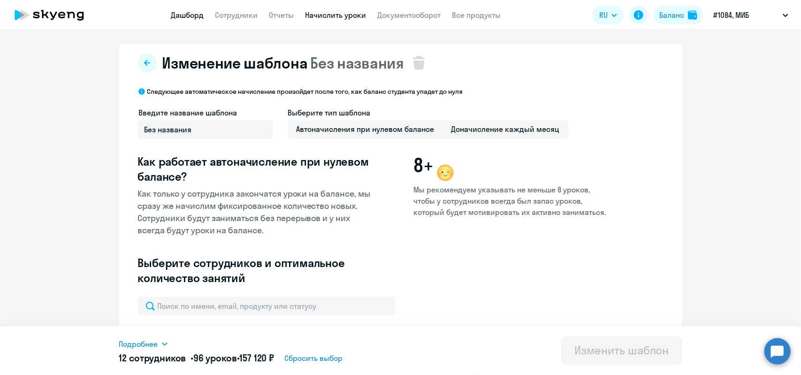
click at [180, 14] on link "Дашборд" at bounding box center [187, 14] width 33 height 9
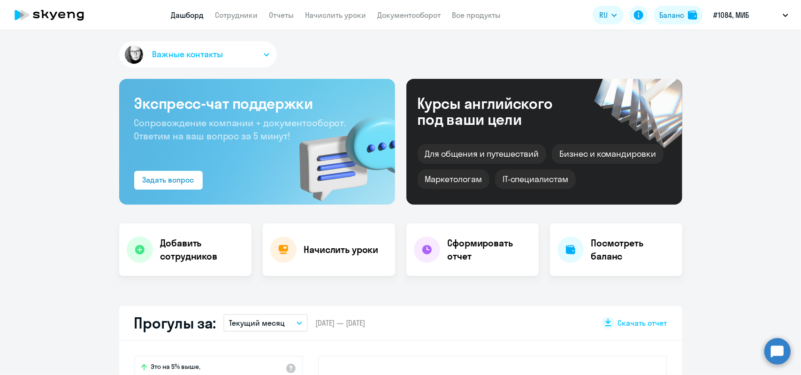
select select "30"
